Goal: Information Seeking & Learning: Find specific fact

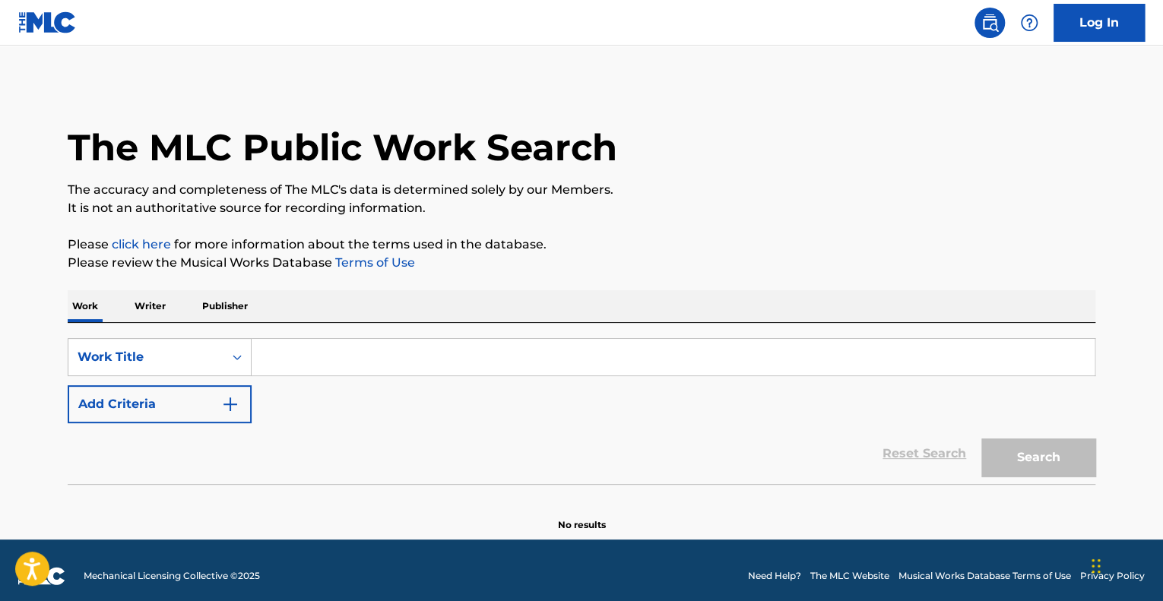
click at [334, 367] on input "Search Form" at bounding box center [673, 357] width 843 height 36
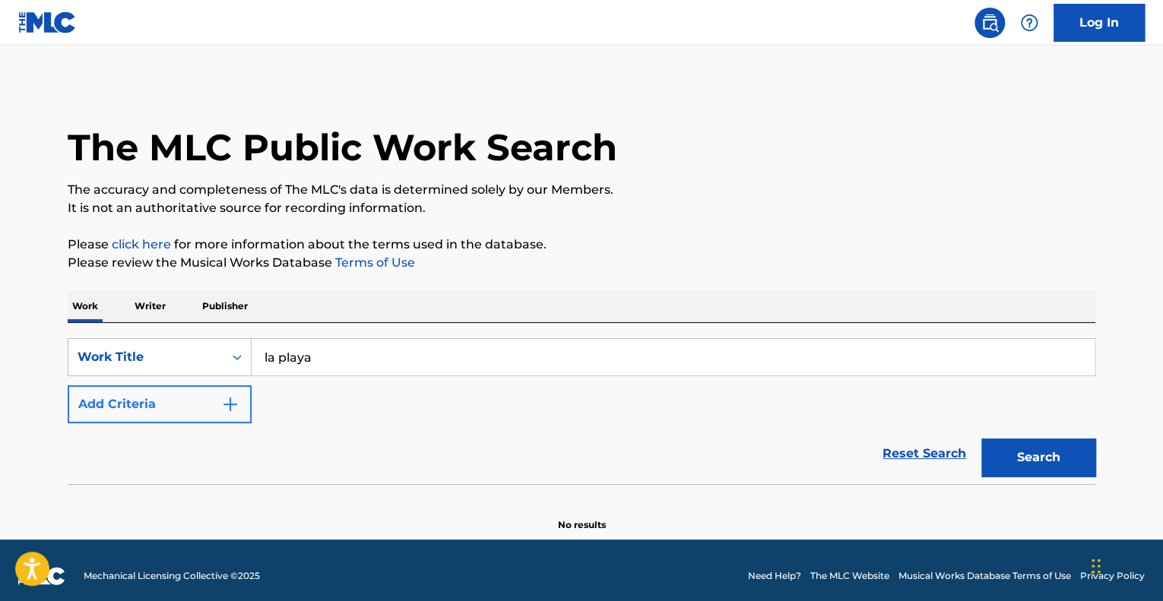
type input "la playa"
click at [246, 406] on button "Add Criteria" at bounding box center [160, 404] width 184 height 38
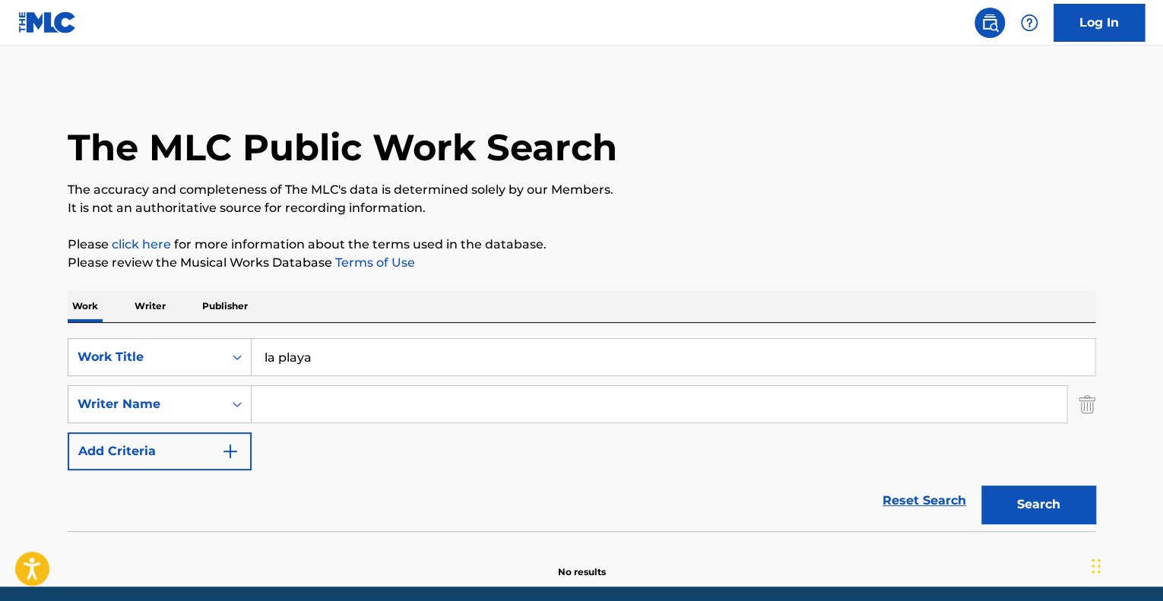
click at [292, 404] on input "Search Form" at bounding box center [659, 404] width 815 height 36
type input "pierre"
click at [981, 486] on button "Search" at bounding box center [1038, 505] width 114 height 38
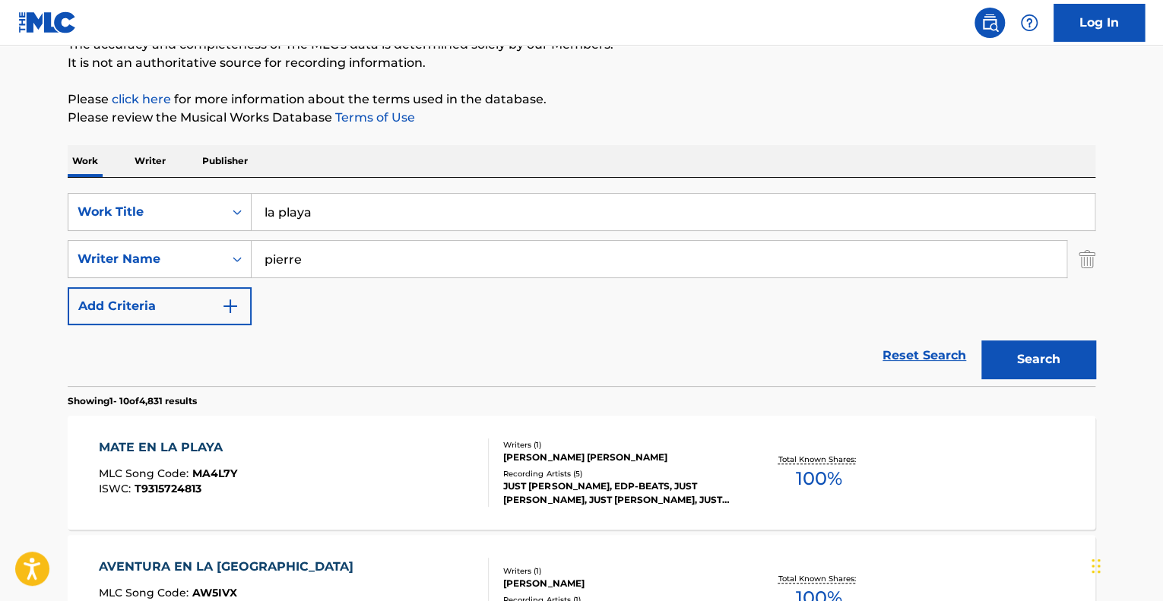
scroll to position [152, 0]
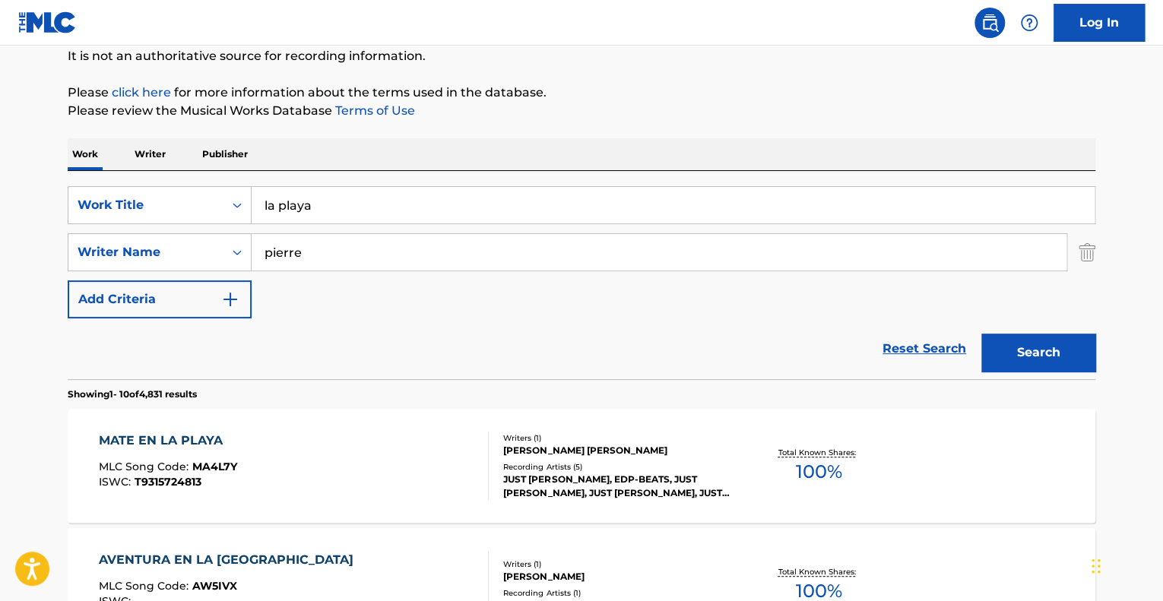
click at [137, 361] on div "Reset Search Search" at bounding box center [582, 349] width 1028 height 61
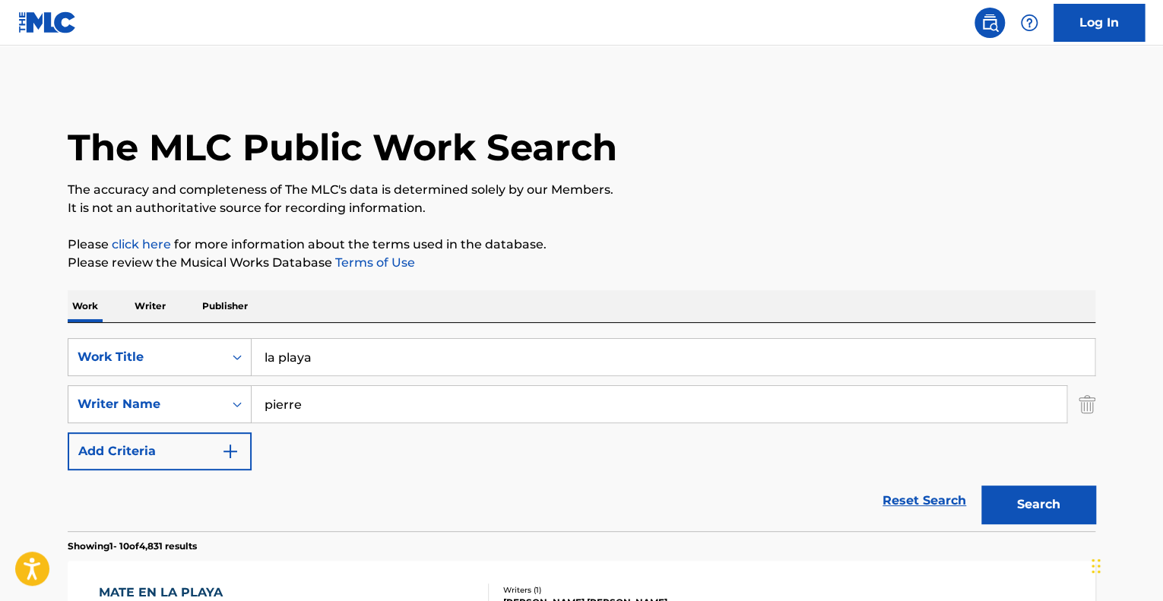
scroll to position [0, 0]
drag, startPoint x: 356, startPoint y: 360, endPoint x: 299, endPoint y: 356, distance: 57.1
click at [299, 356] on input "la playa" at bounding box center [673, 357] width 843 height 36
type input "la plage"
click at [981, 486] on button "Search" at bounding box center [1038, 505] width 114 height 38
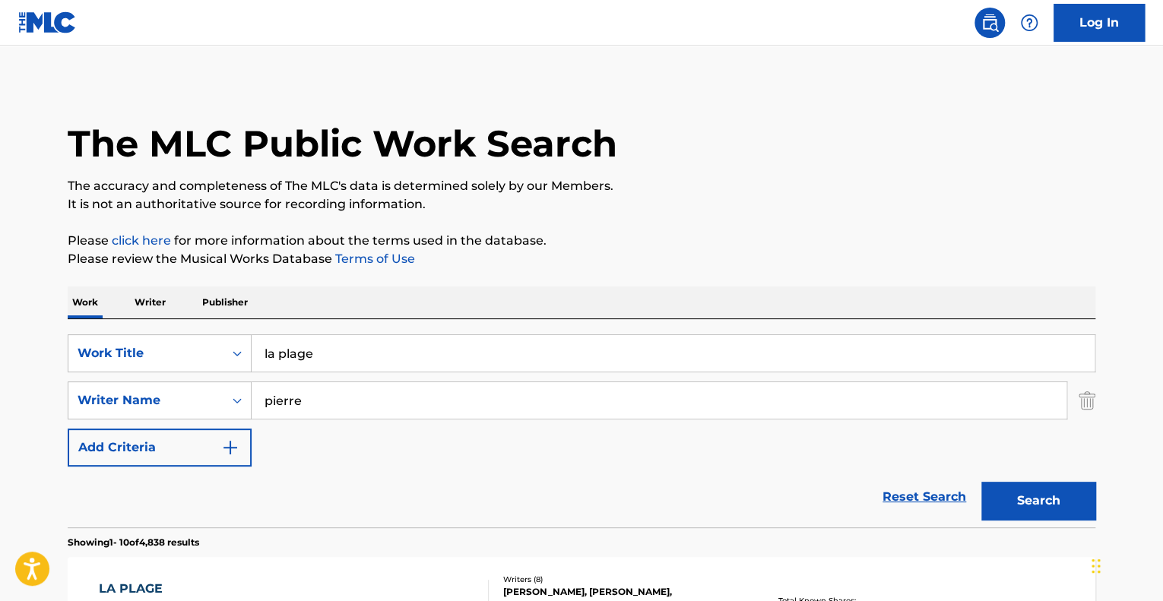
scroll to position [304, 0]
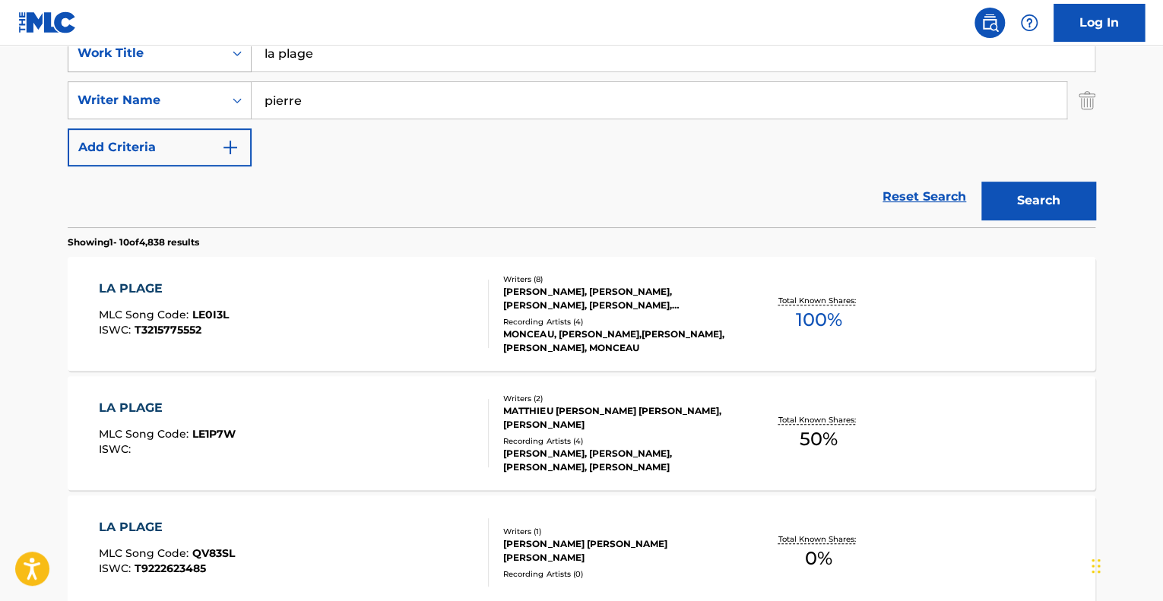
drag, startPoint x: 344, startPoint y: 96, endPoint x: 134, endPoint y: 63, distance: 213.1
click at [152, 72] on div "SearchWithCriteria6674de90-1c66-447b-bafd-2855a4b83ca8 Work Title la plage Sear…" at bounding box center [582, 100] width 1028 height 132
type input "v"
type input "wetter"
click at [981, 182] on button "Search" at bounding box center [1038, 201] width 114 height 38
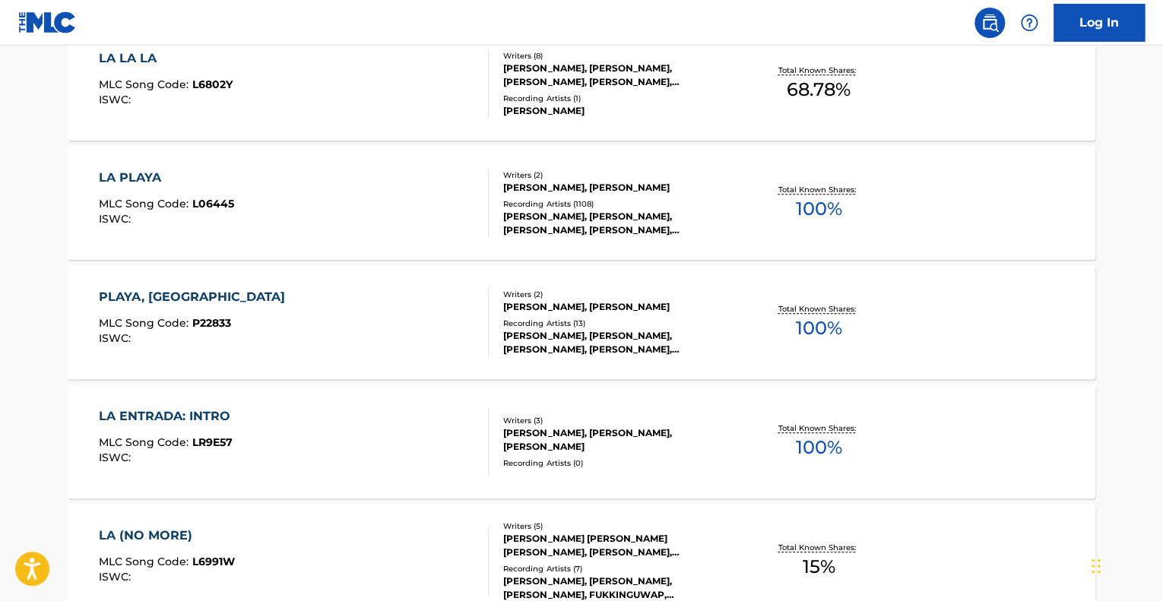
scroll to position [532, 0]
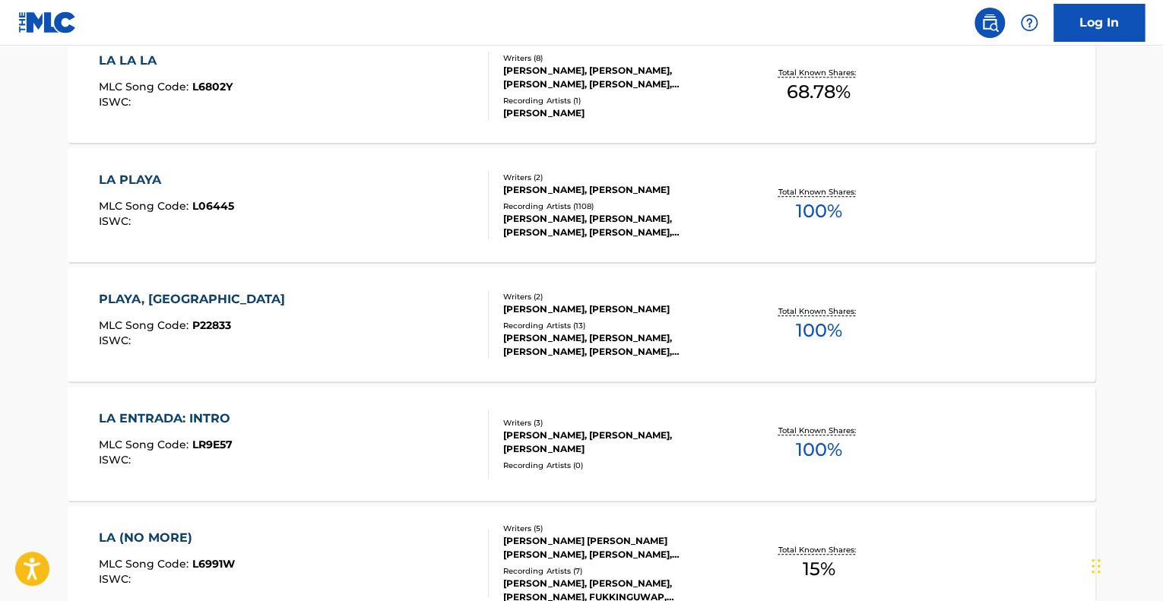
click at [269, 317] on div "PLAYA, LA MLC Song Code : P22833 ISWC :" at bounding box center [294, 324] width 391 height 68
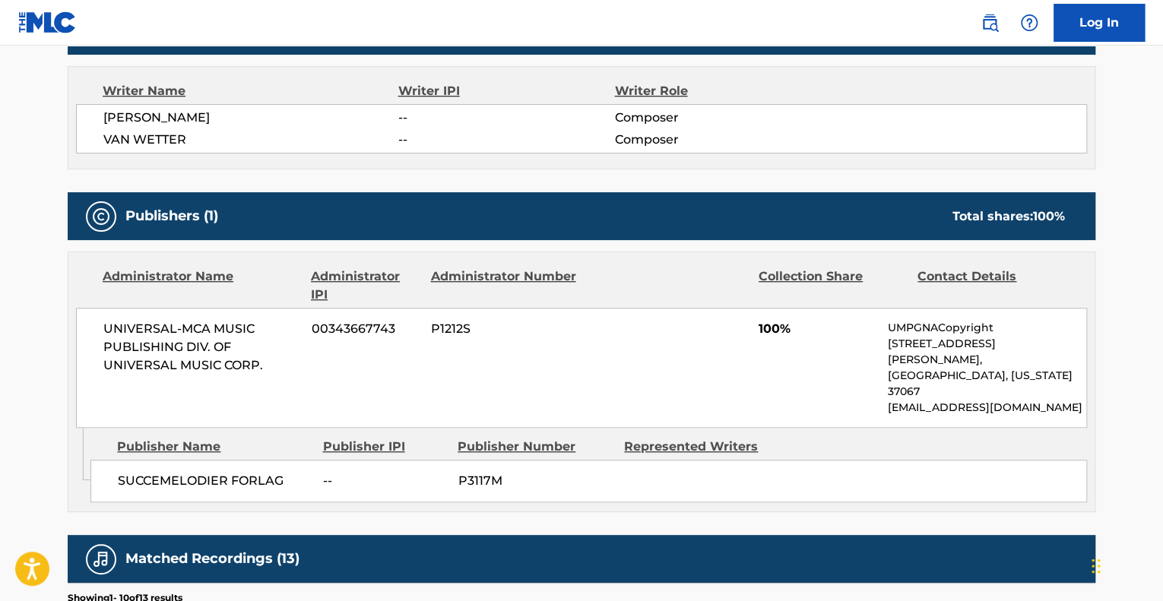
scroll to position [532, 0]
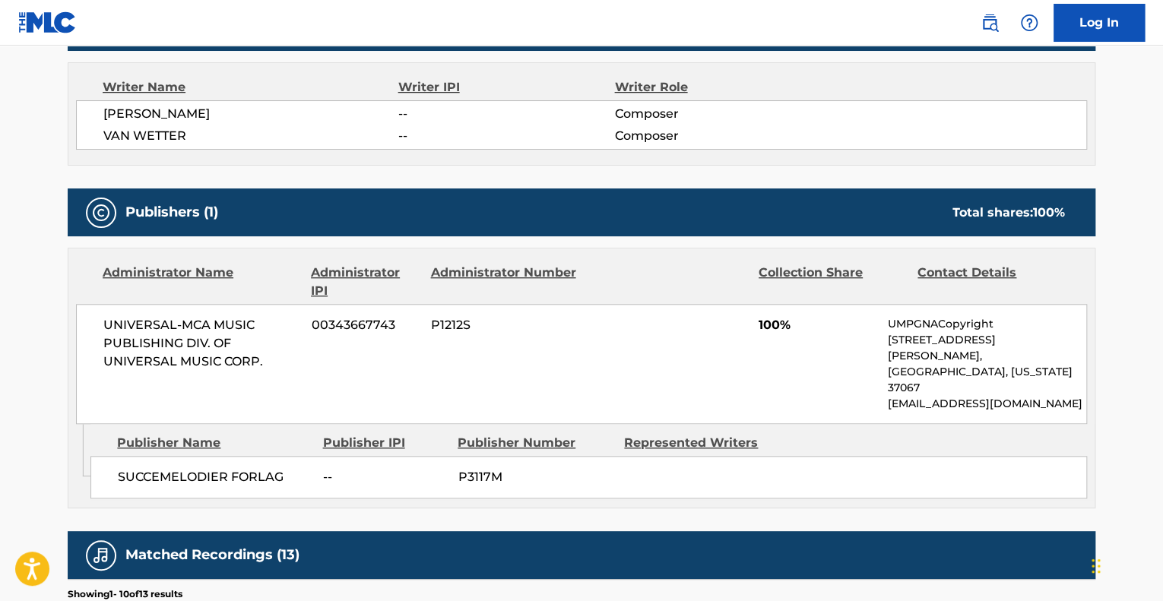
click at [33, 300] on main "< Back to public search results Copy work link PLAYA, [GEOGRAPHIC_DATA] Work De…" at bounding box center [581, 305] width 1163 height 1585
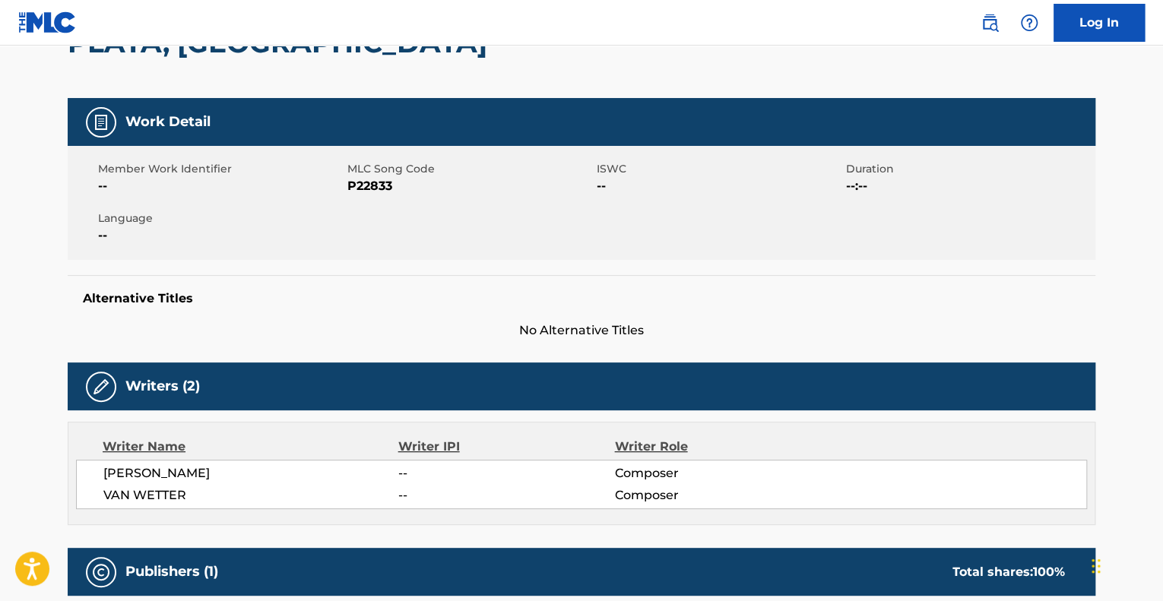
scroll to position [152, 0]
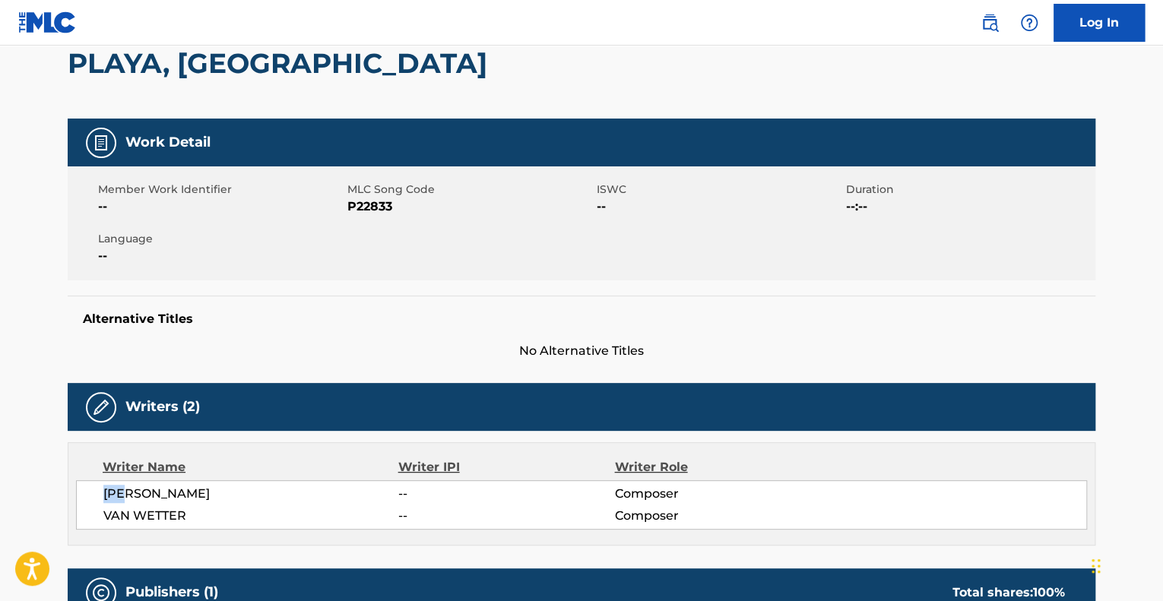
drag, startPoint x: 228, startPoint y: 502, endPoint x: 49, endPoint y: 490, distance: 179.8
click at [349, 518] on span "VAN WETTER" at bounding box center [250, 516] width 295 height 18
click at [392, 204] on span "P22833" at bounding box center [470, 207] width 246 height 18
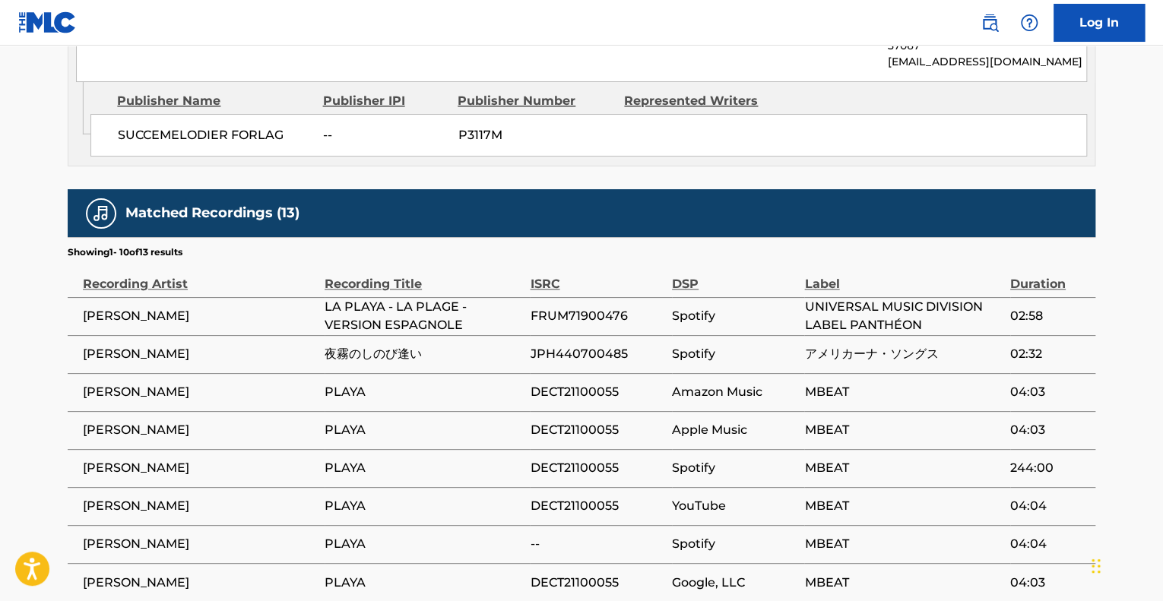
scroll to position [912, 0]
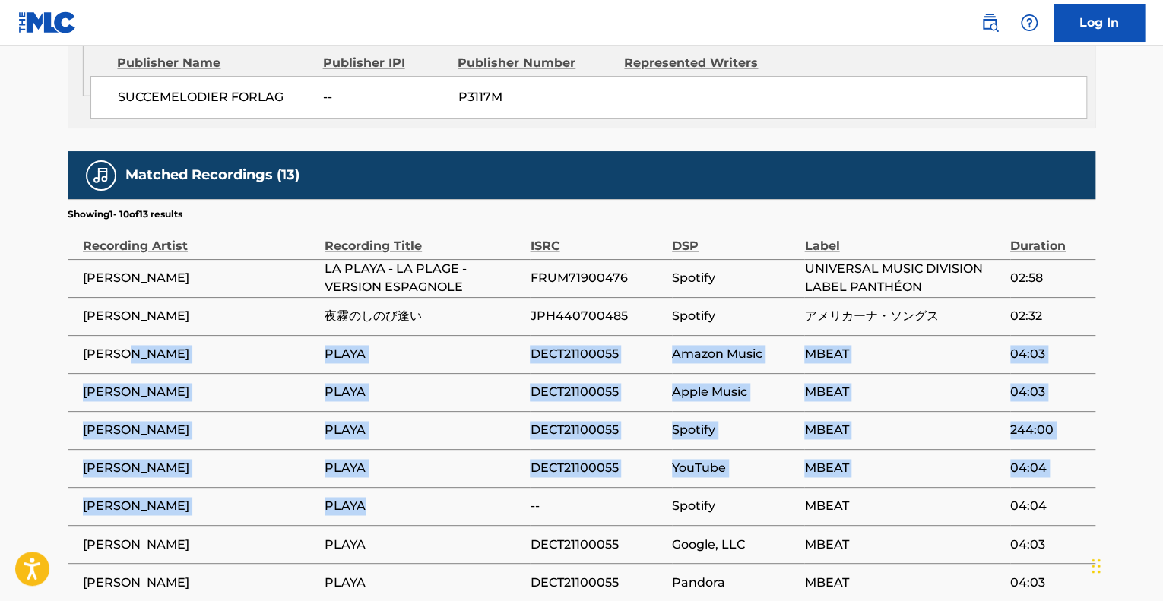
drag, startPoint x: 163, startPoint y: 322, endPoint x: 420, endPoint y: 492, distance: 308.9
click at [426, 483] on tbody "[PERSON_NAME] LA PLAYA - LA PLAGE - VERSION ESPAGNOLE FRUM71900476 Spotify UNIV…" at bounding box center [582, 449] width 1028 height 380
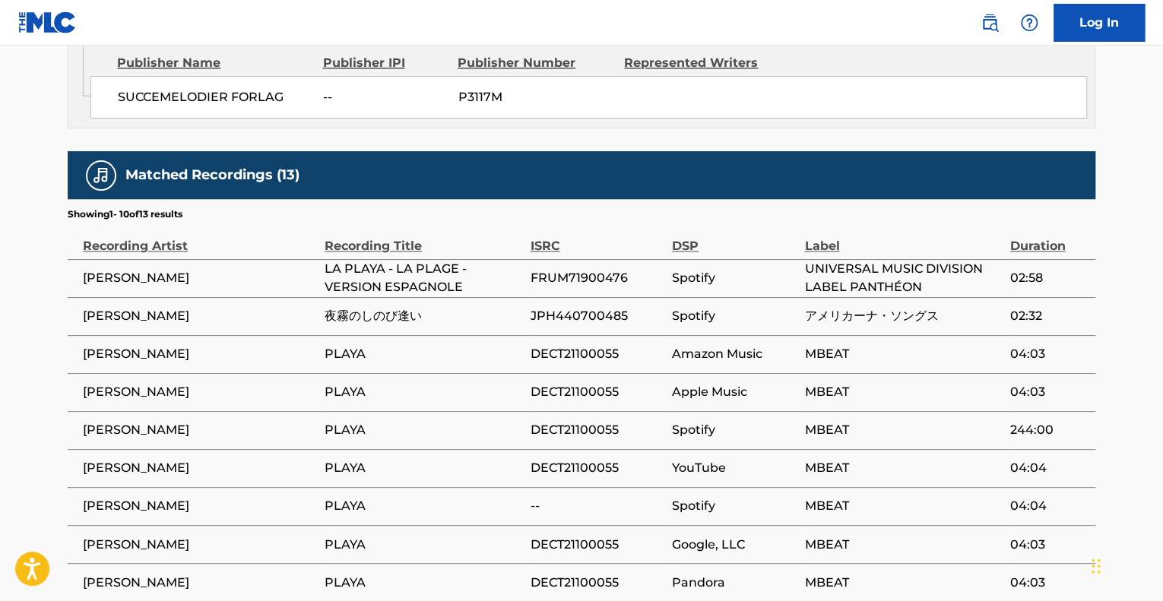
click at [414, 525] on td "PLAYA" at bounding box center [427, 544] width 205 height 38
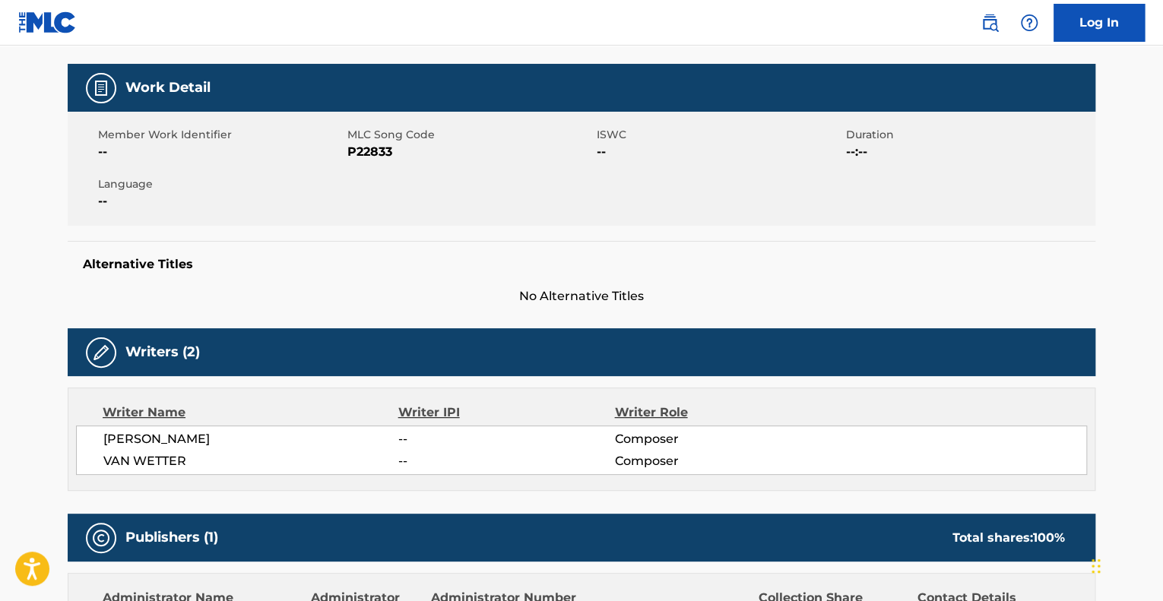
scroll to position [0, 0]
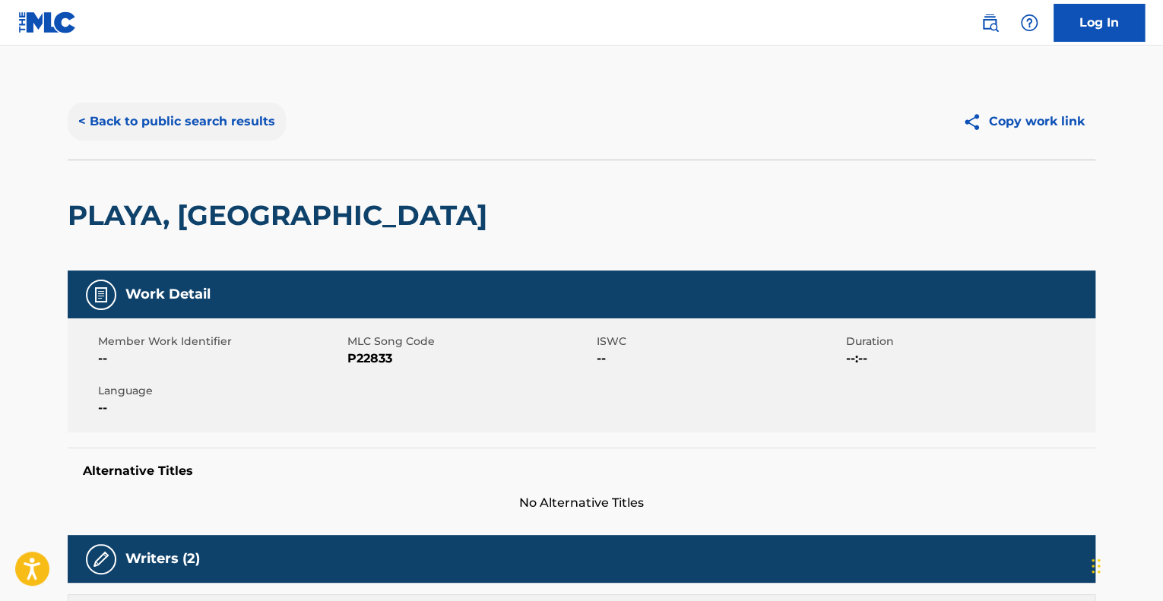
click at [173, 133] on button "< Back to public search results" at bounding box center [177, 122] width 218 height 38
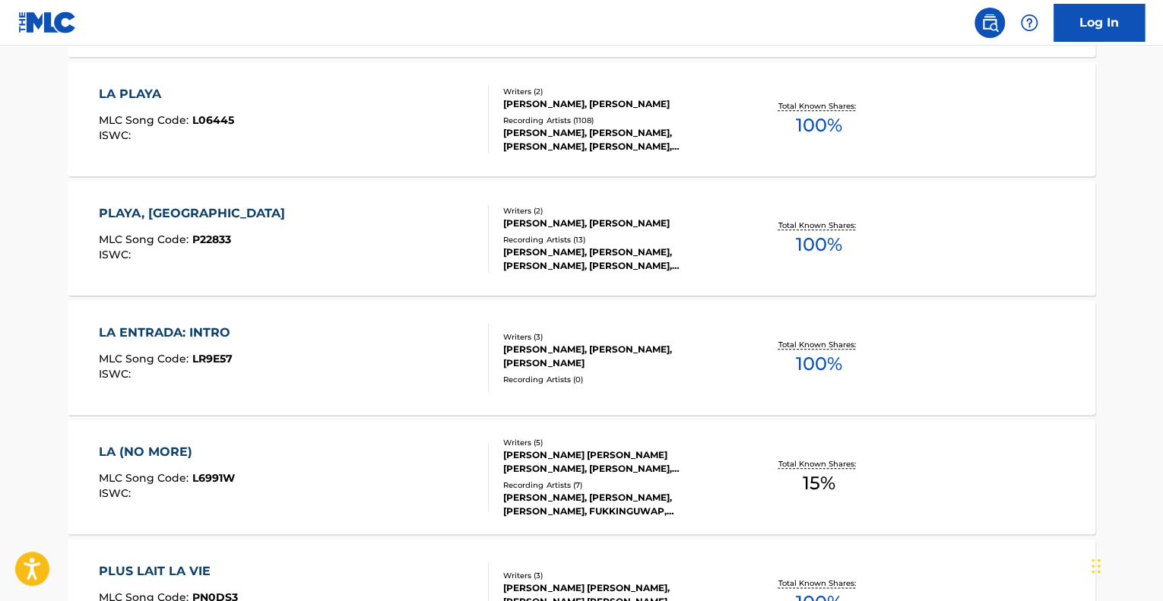
scroll to position [10, 0]
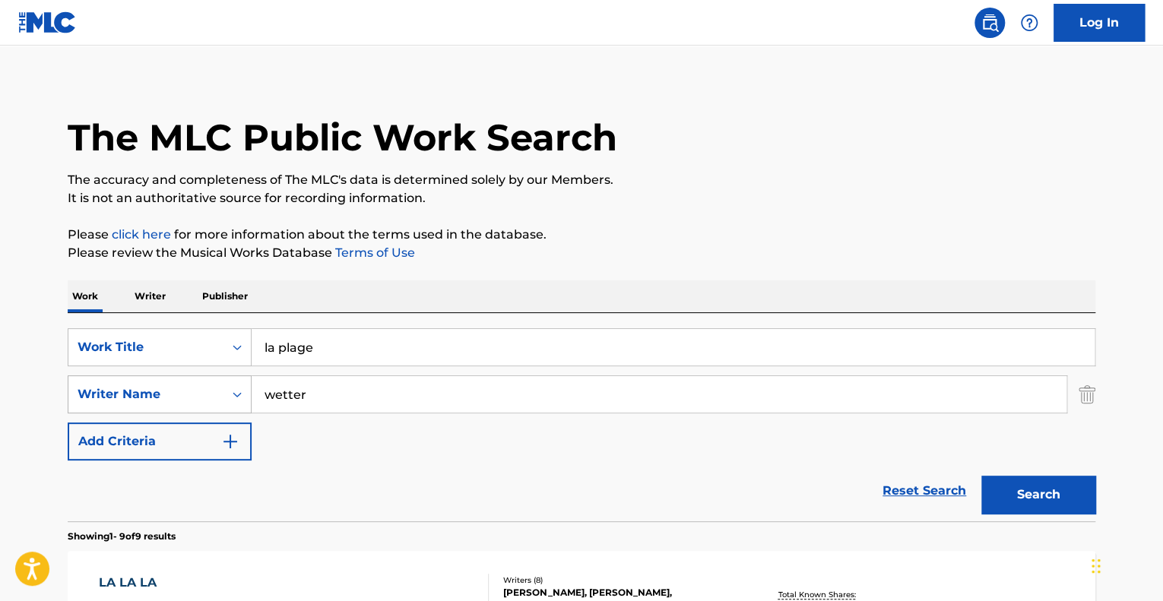
drag, startPoint x: 334, startPoint y: 398, endPoint x: 206, endPoint y: 388, distance: 128.8
click at [206, 388] on div "SearchWithCriteria26b0aee2-a913-4d44-adff-9718cdfc71f5 Writer Name [PERSON_NAME]" at bounding box center [582, 395] width 1028 height 38
type input "carreras"
click at [981, 476] on button "Search" at bounding box center [1038, 495] width 114 height 38
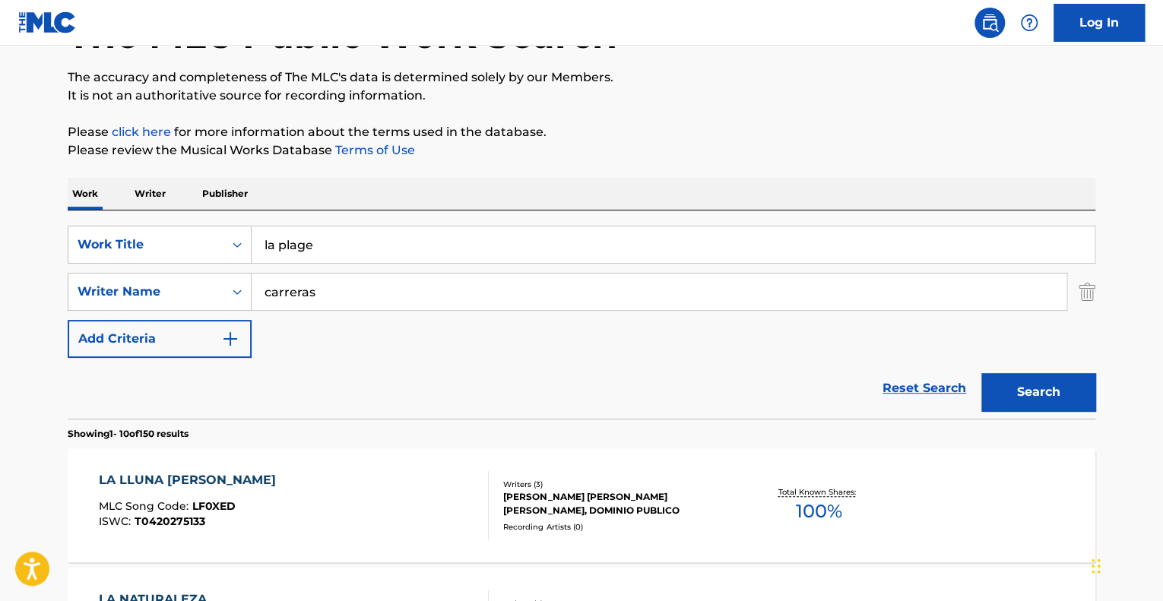
scroll to position [86, 0]
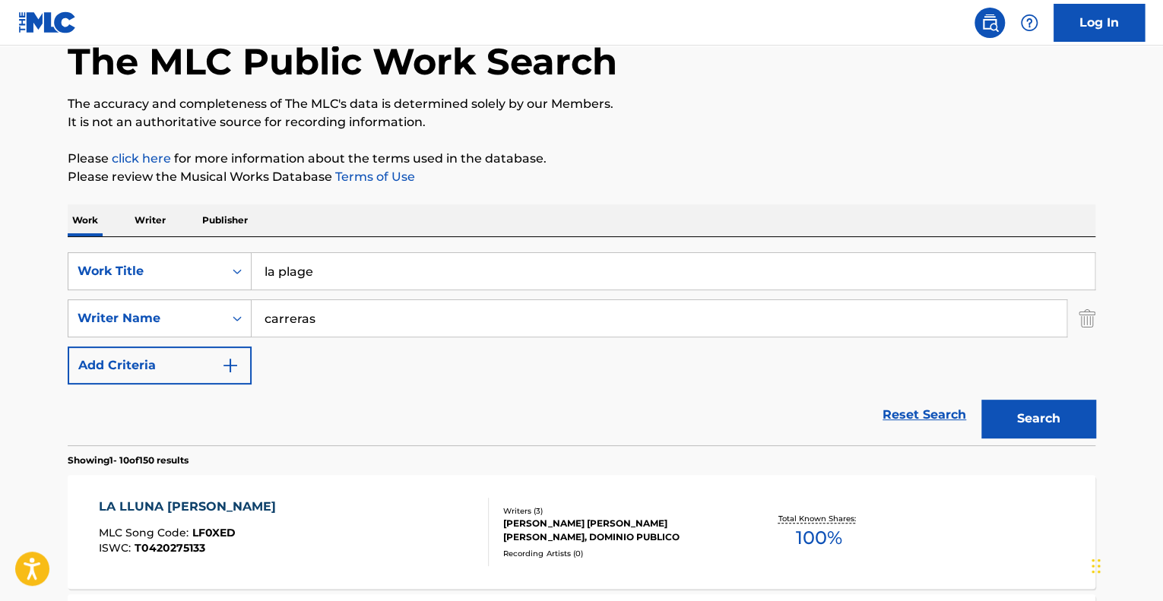
drag, startPoint x: 356, startPoint y: 271, endPoint x: 301, endPoint y: 270, distance: 54.8
click at [301, 270] on input "la plage" at bounding box center [673, 271] width 843 height 36
type input "la playa"
click at [981, 400] on button "Search" at bounding box center [1038, 419] width 114 height 38
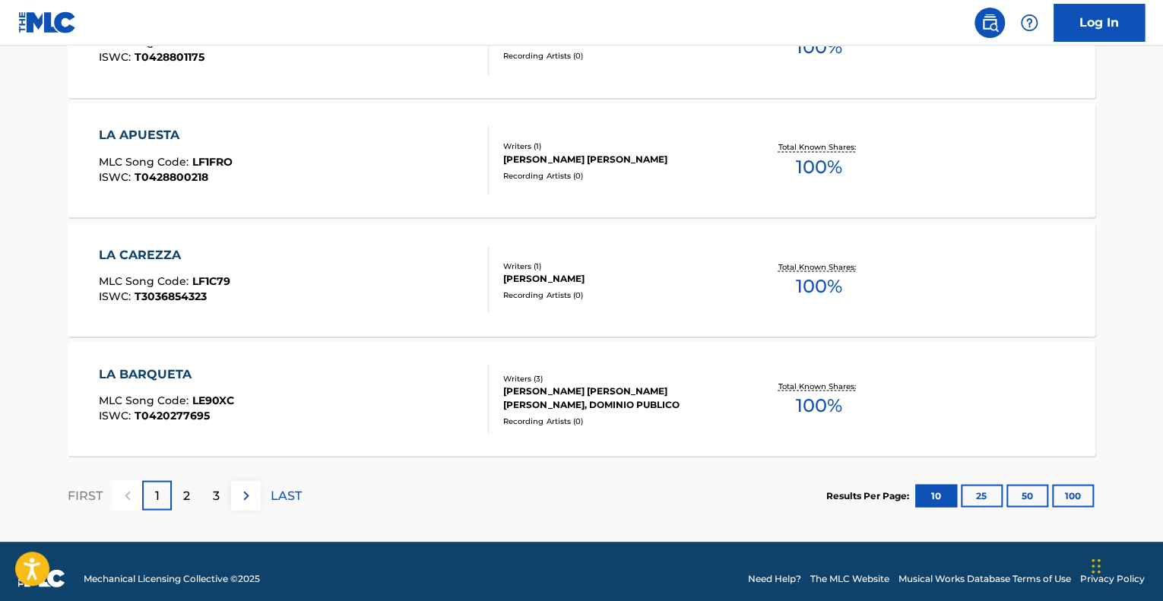
scroll to position [1306, 0]
